Goal: Task Accomplishment & Management: Manage account settings

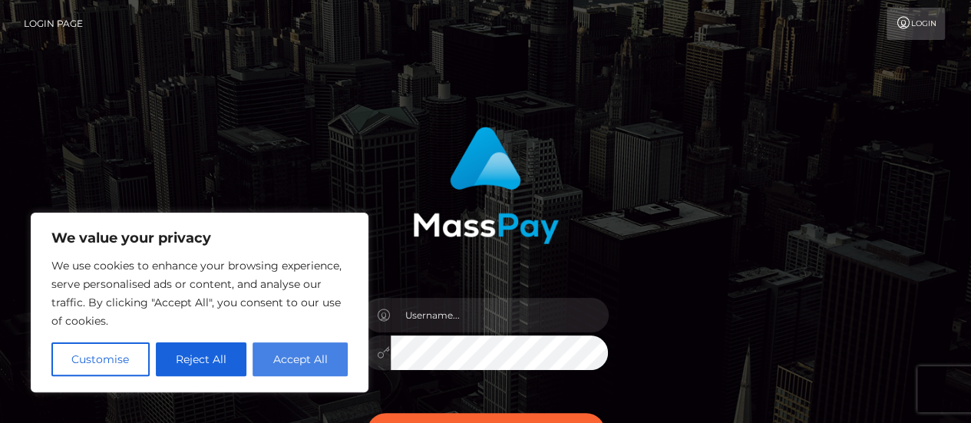
click at [291, 358] on button "Accept All" at bounding box center [299, 359] width 95 height 34
checkbox input "true"
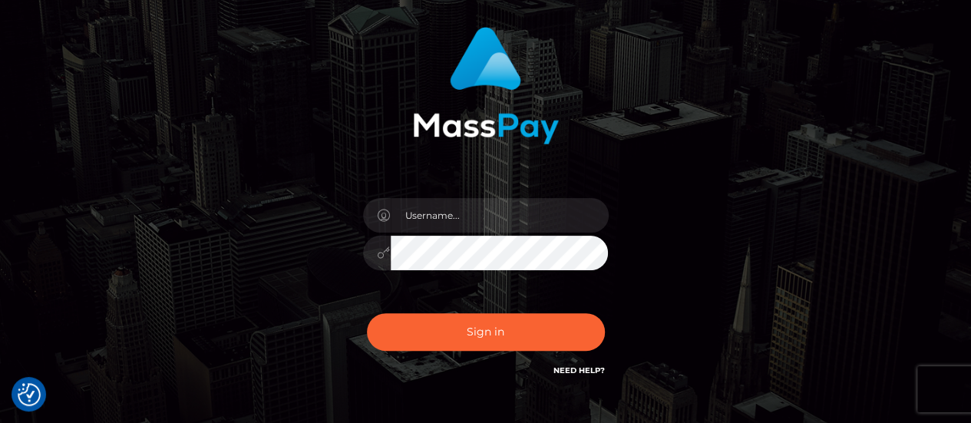
scroll to position [77, 0]
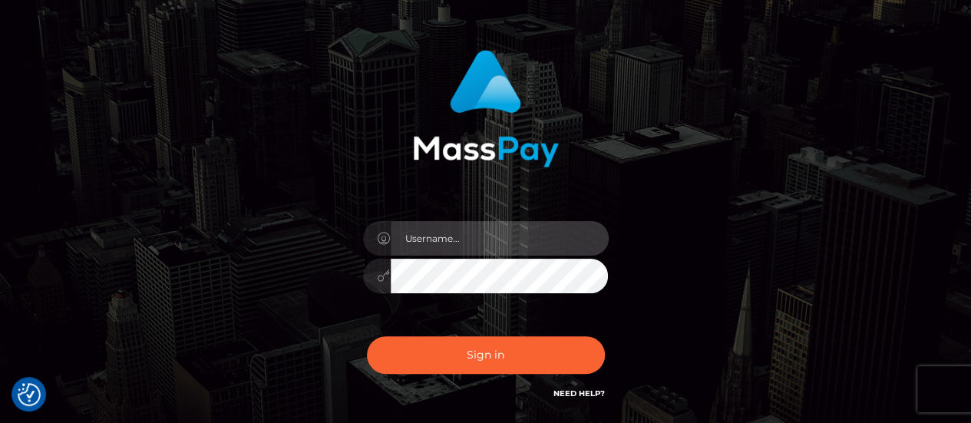
click at [419, 234] on input "text" at bounding box center [500, 238] width 218 height 35
type input "r"
type input "R"
type input "rainahuff"
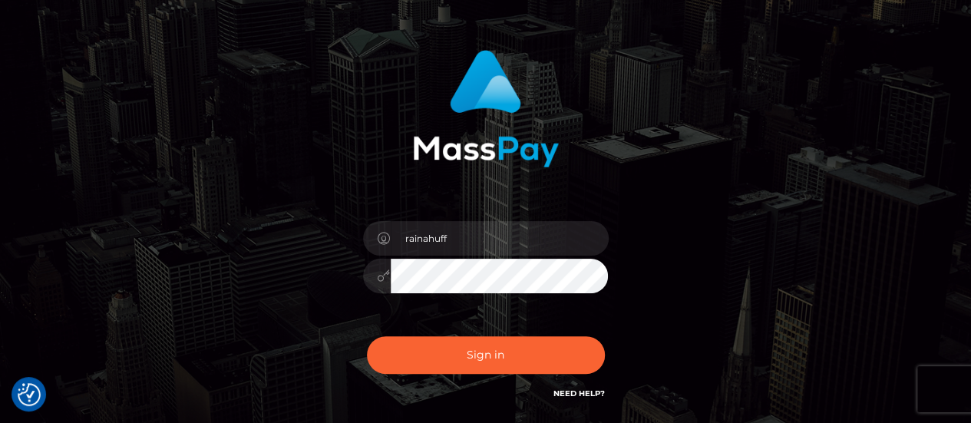
click at [367, 336] on button "Sign in" at bounding box center [486, 355] width 238 height 38
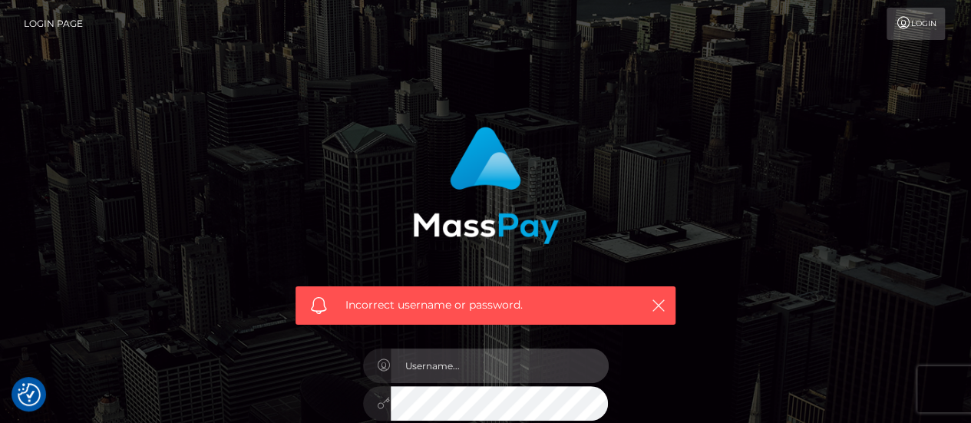
click at [422, 366] on input "text" at bounding box center [500, 365] width 218 height 35
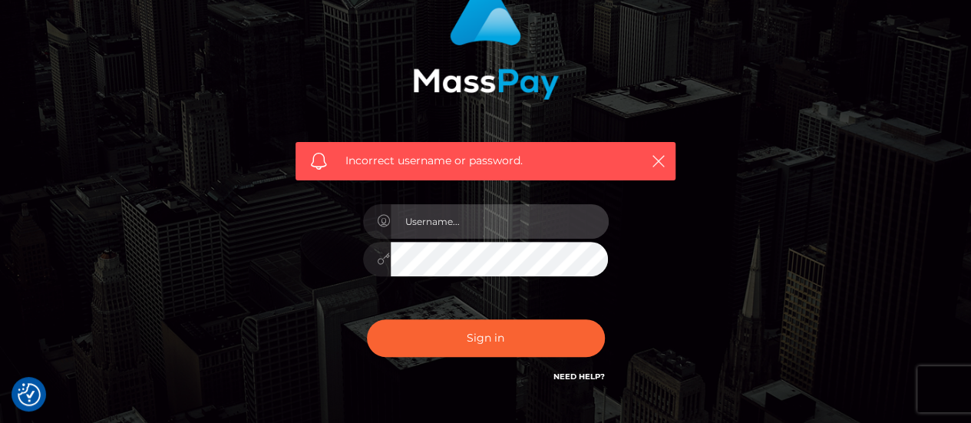
scroll to position [145, 0]
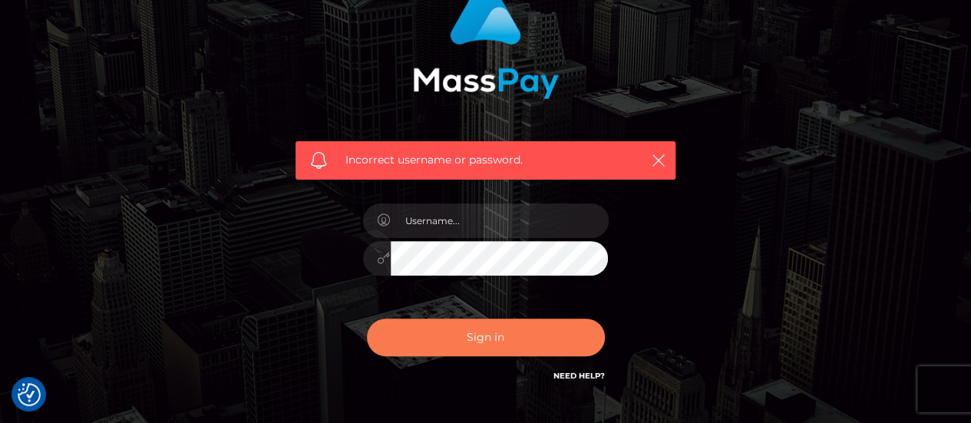
click at [500, 332] on button "Sign in" at bounding box center [486, 337] width 238 height 38
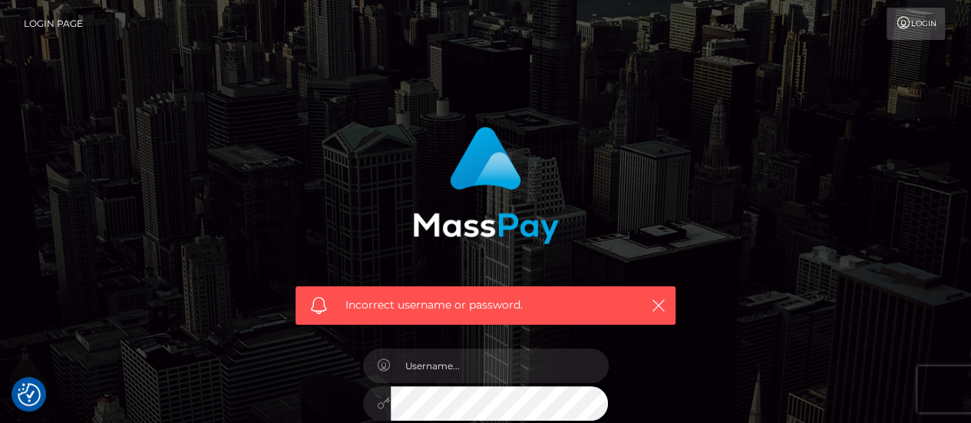
click at [930, 18] on link "Login" at bounding box center [915, 24] width 58 height 32
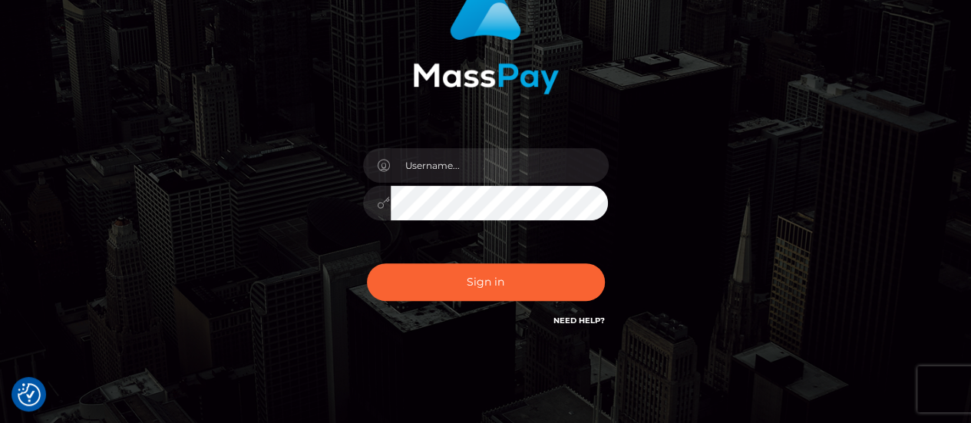
scroll to position [150, 0]
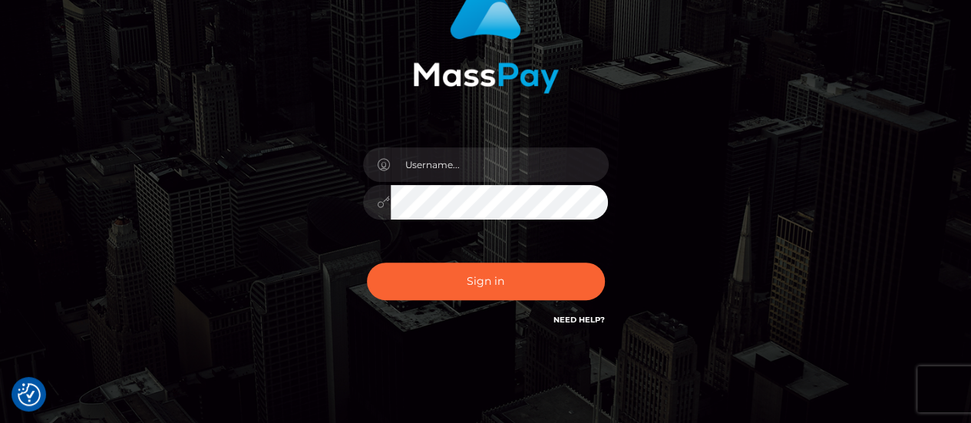
click at [568, 315] on link "Need Help?" at bounding box center [578, 320] width 51 height 10
click at [565, 318] on link "Need Help?" at bounding box center [578, 320] width 51 height 10
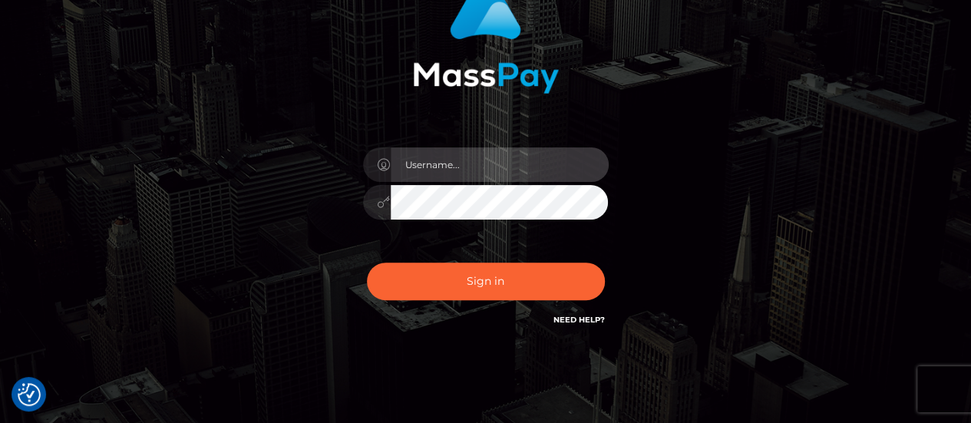
click at [425, 156] on input "text" at bounding box center [500, 164] width 218 height 35
type input "raina_huff@yahoo.com"
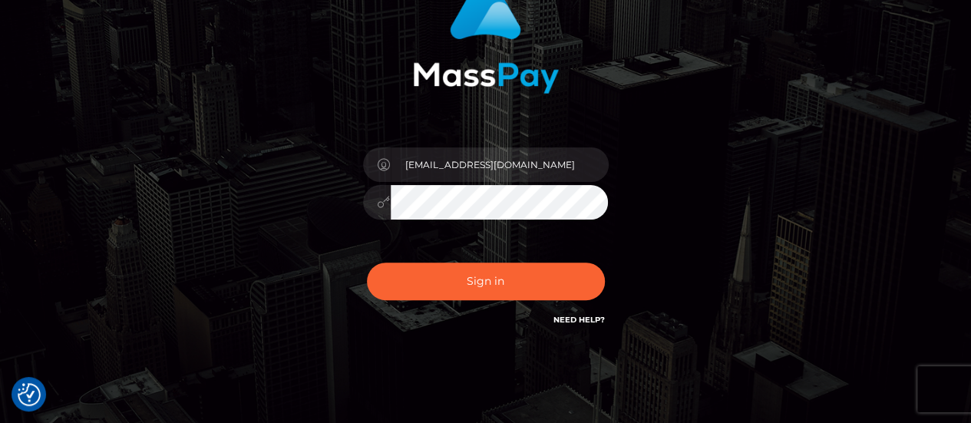
click at [367, 262] on button "Sign in" at bounding box center [486, 281] width 238 height 38
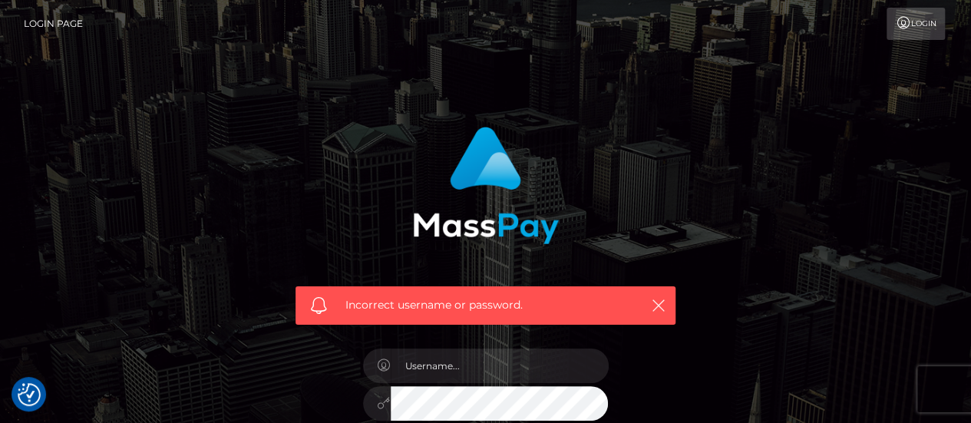
click at [921, 22] on link "Login" at bounding box center [915, 24] width 58 height 32
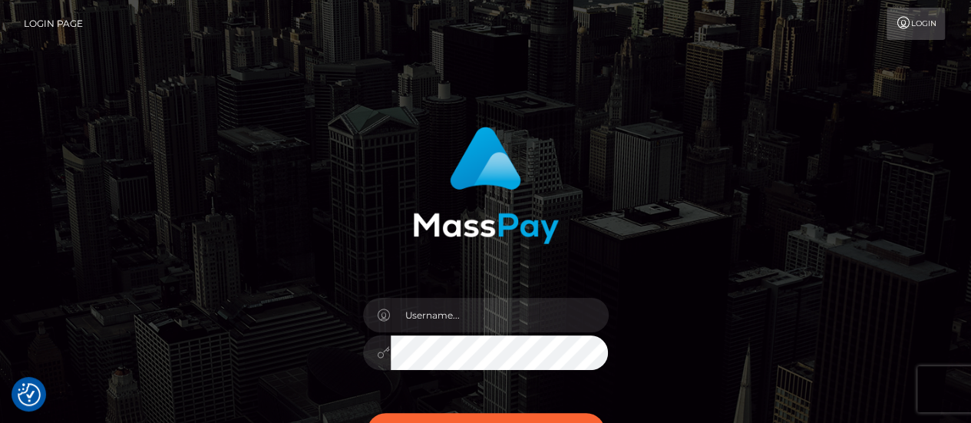
click at [46, 18] on link "Login Page" at bounding box center [53, 24] width 59 height 32
